Goal: Transaction & Acquisition: Book appointment/travel/reservation

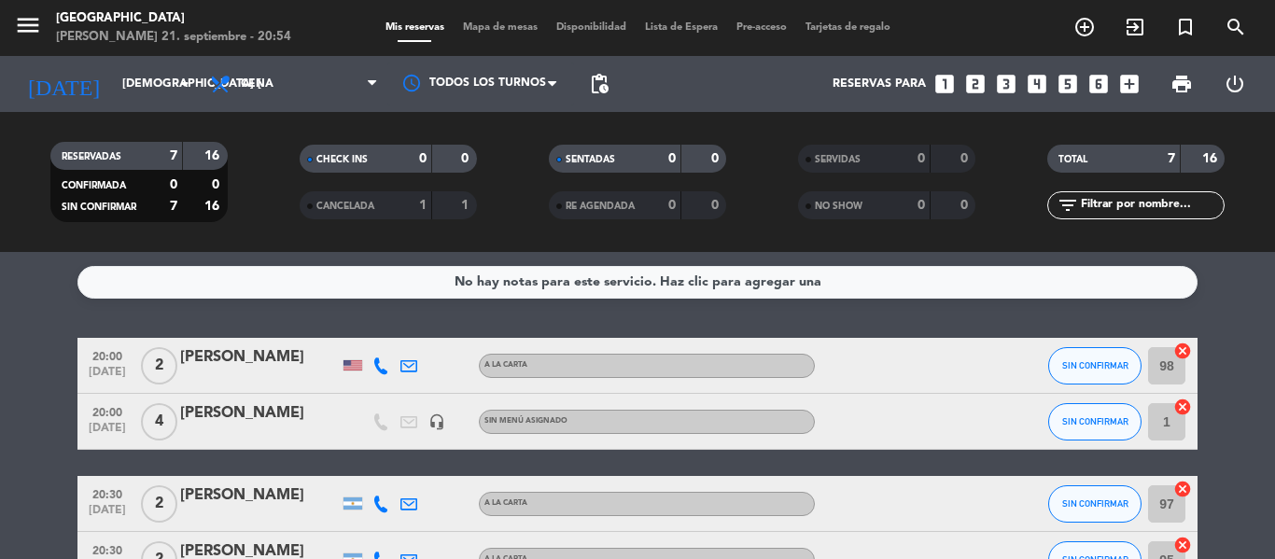
click at [1103, 75] on icon "looks_6" at bounding box center [1099, 84] width 24 height 24
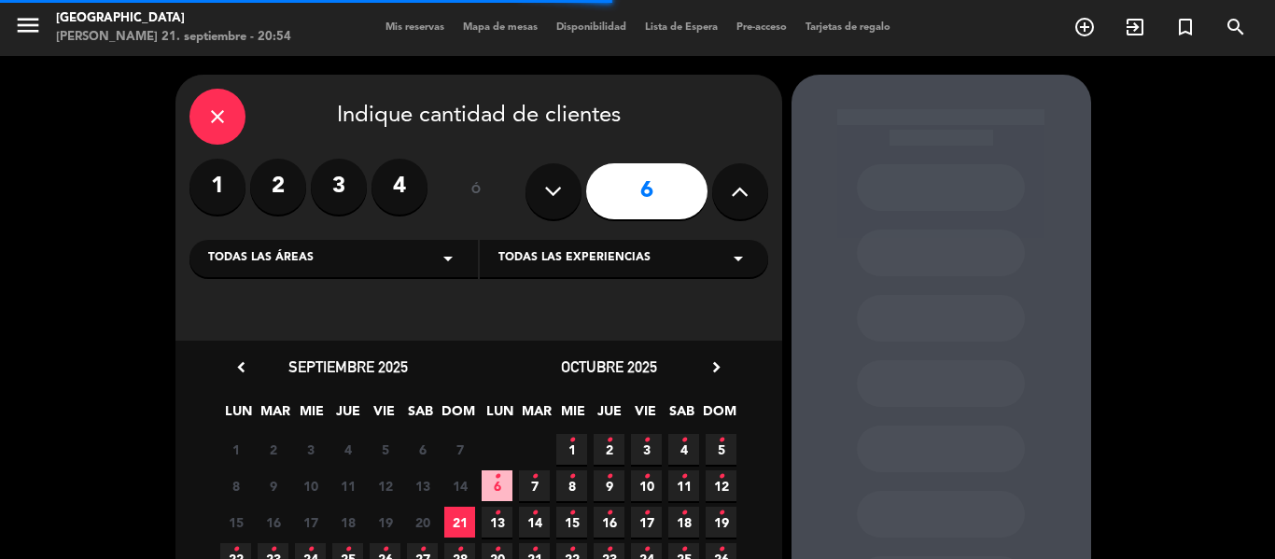
scroll to position [93, 0]
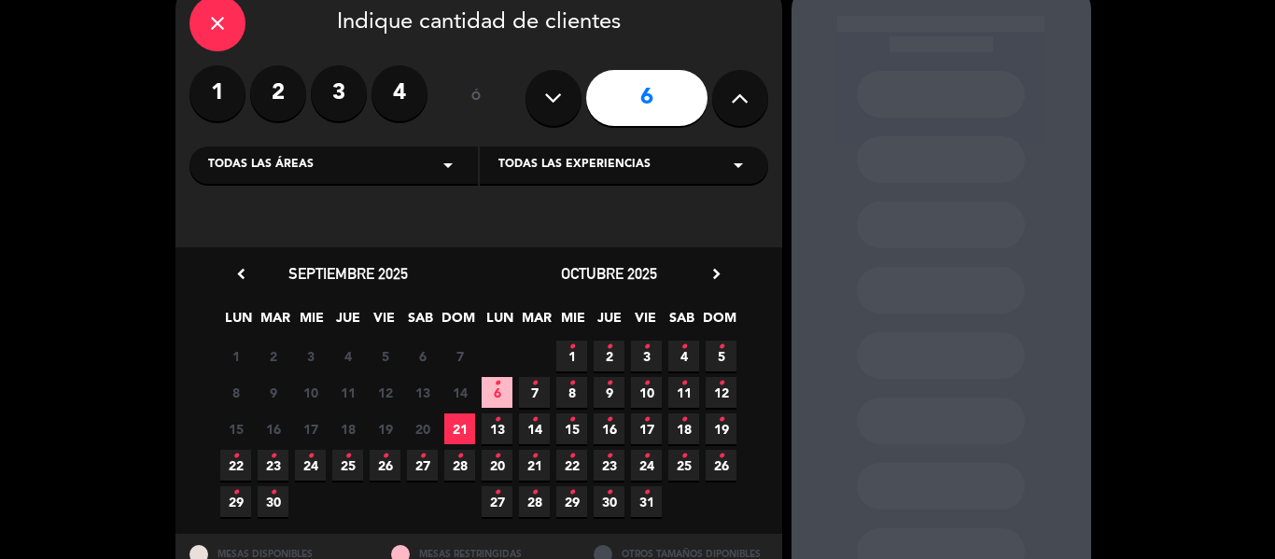
click at [239, 463] on span "22 •" at bounding box center [235, 465] width 31 height 31
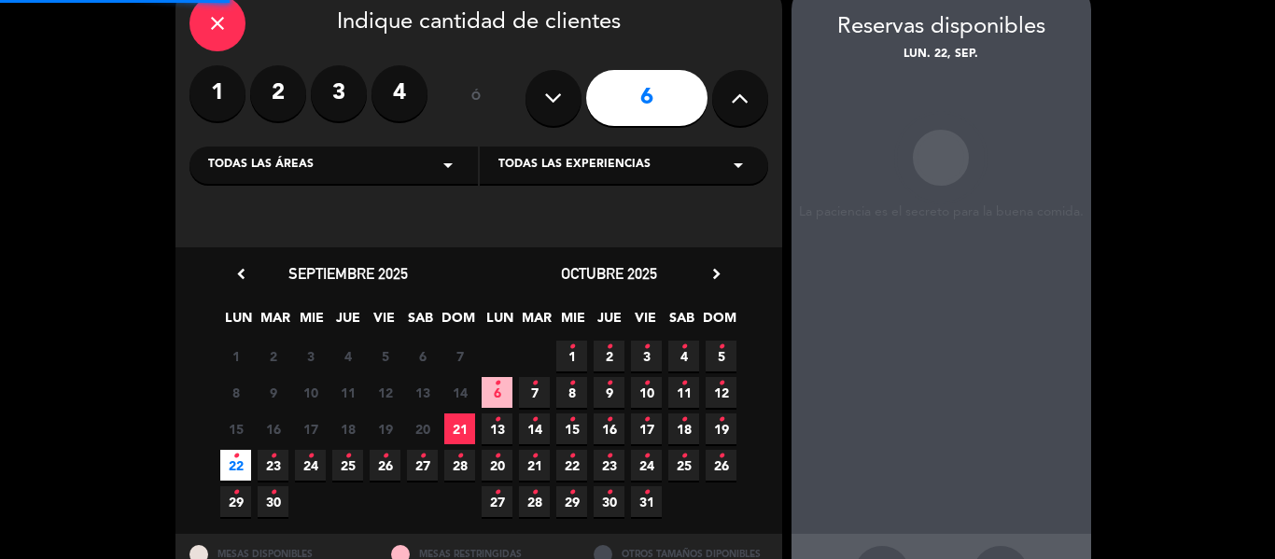
scroll to position [75, 0]
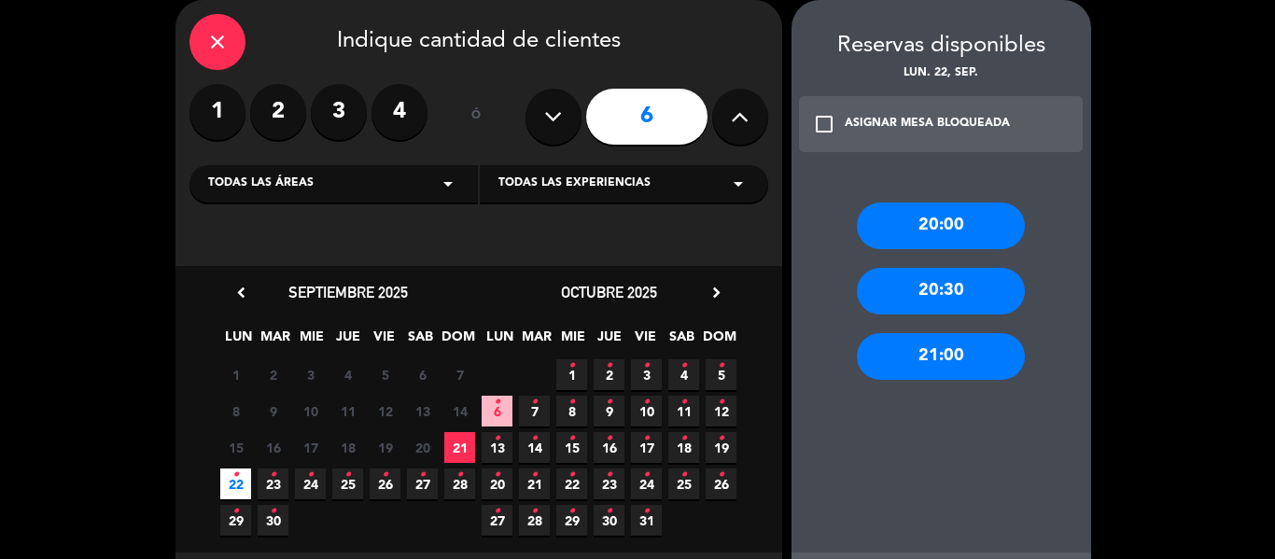
click at [929, 232] on div "20:00" at bounding box center [941, 226] width 168 height 47
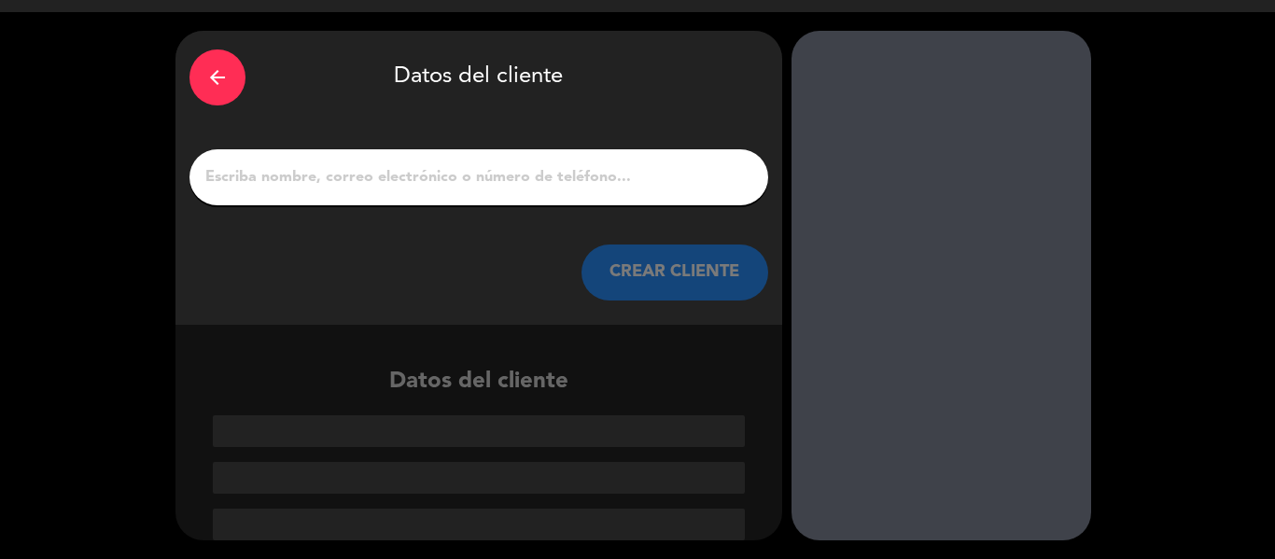
click at [600, 189] on input "1" at bounding box center [478, 177] width 551 height 26
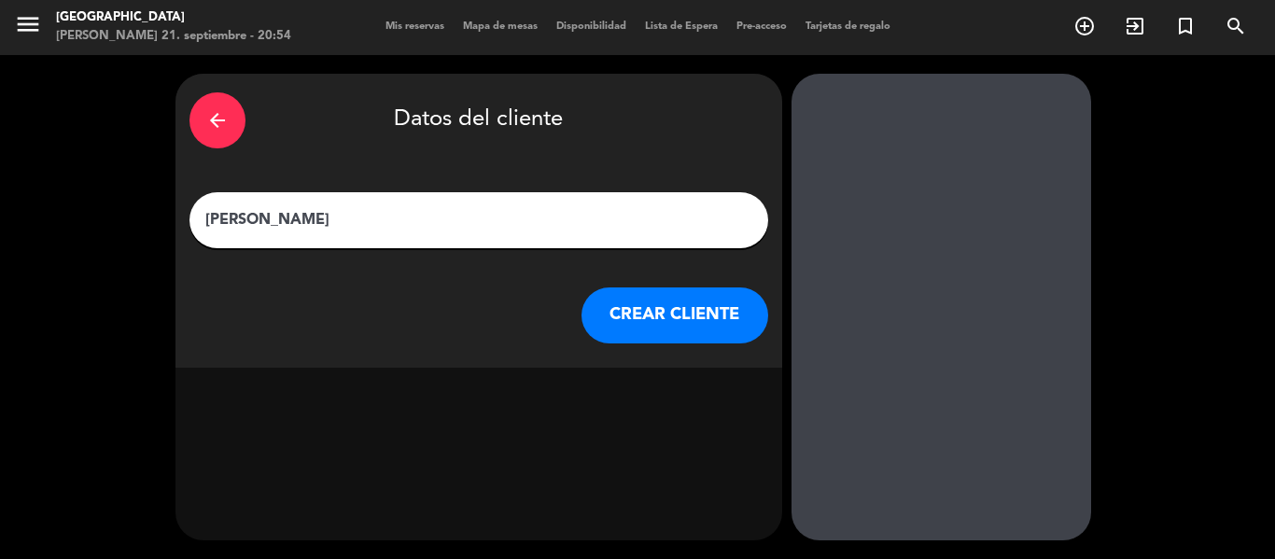
scroll to position [1, 0]
type input "[PERSON_NAME]"
click at [702, 314] on button "CREAR CLIENTE" at bounding box center [675, 316] width 187 height 56
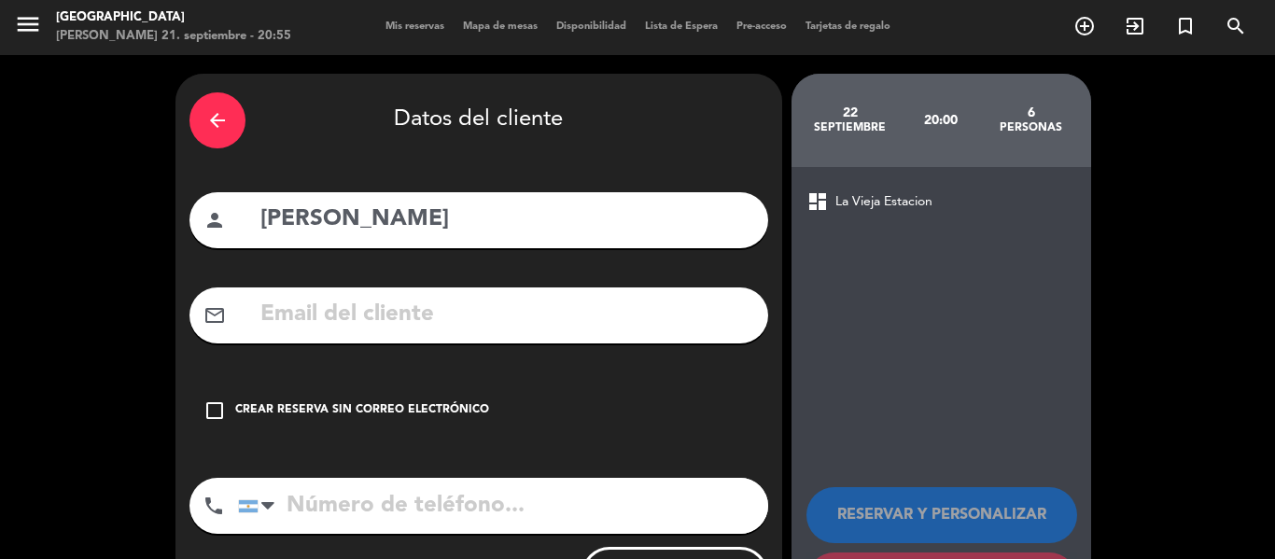
click at [416, 422] on div "check_box_outline_blank Crear reserva sin correo electrónico" at bounding box center [478, 411] width 579 height 56
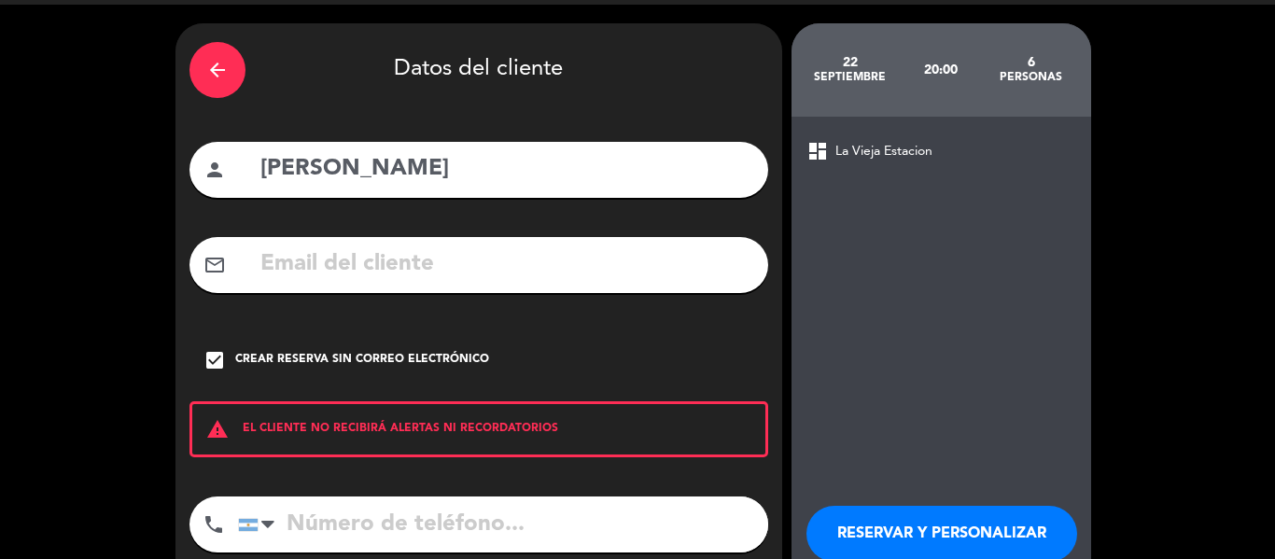
scroll to position [161, 0]
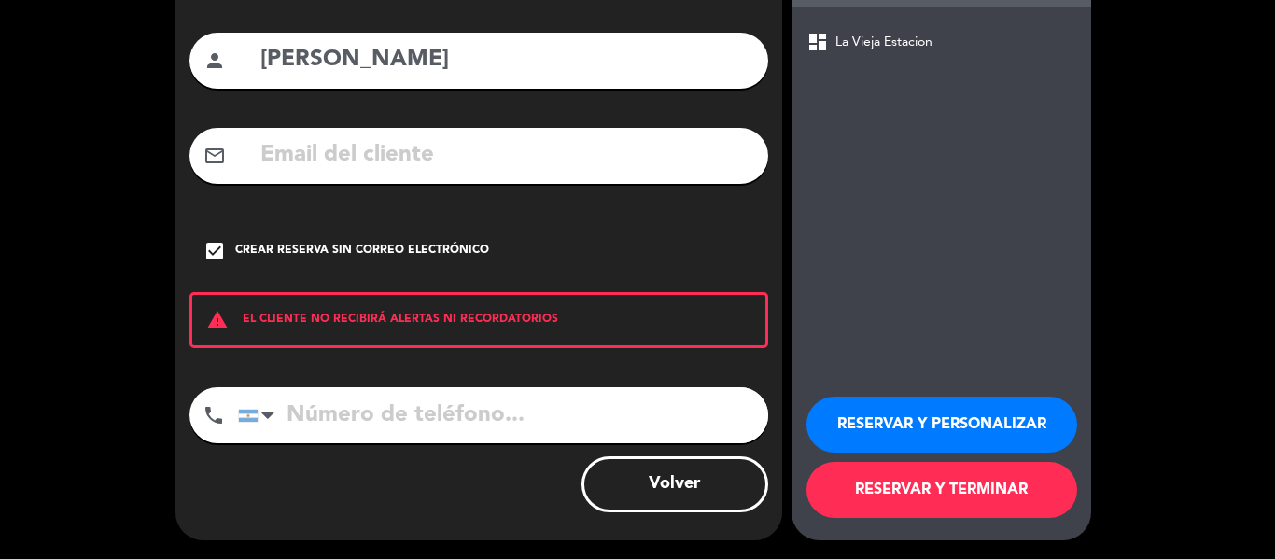
click at [1023, 494] on button "RESERVAR Y TERMINAR" at bounding box center [941, 490] width 271 height 56
